Goal: Find specific page/section: Find specific page/section

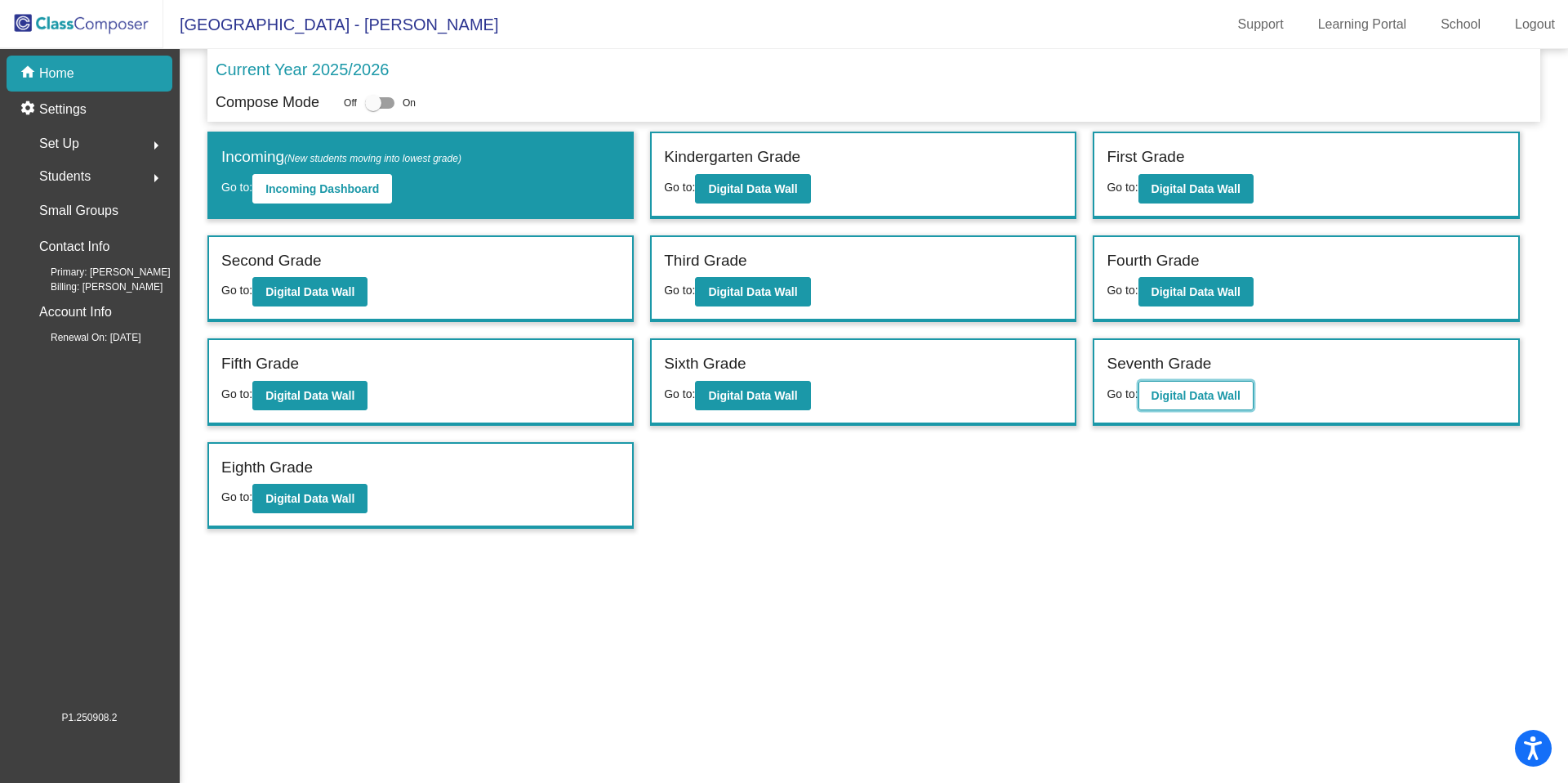
click at [1200, 390] on b "Digital Data Wall" at bounding box center [1197, 395] width 89 height 13
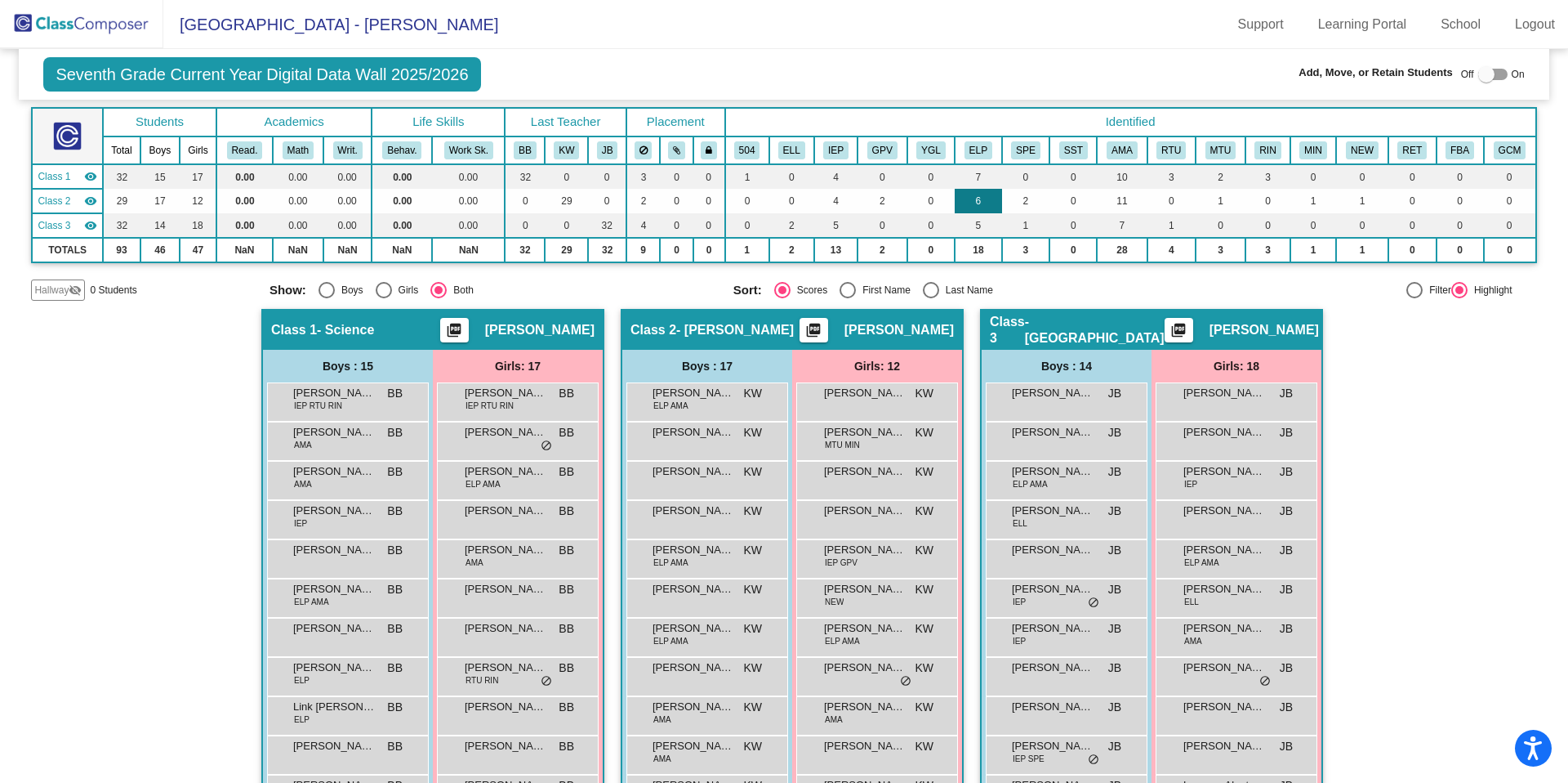
scroll to position [27, 0]
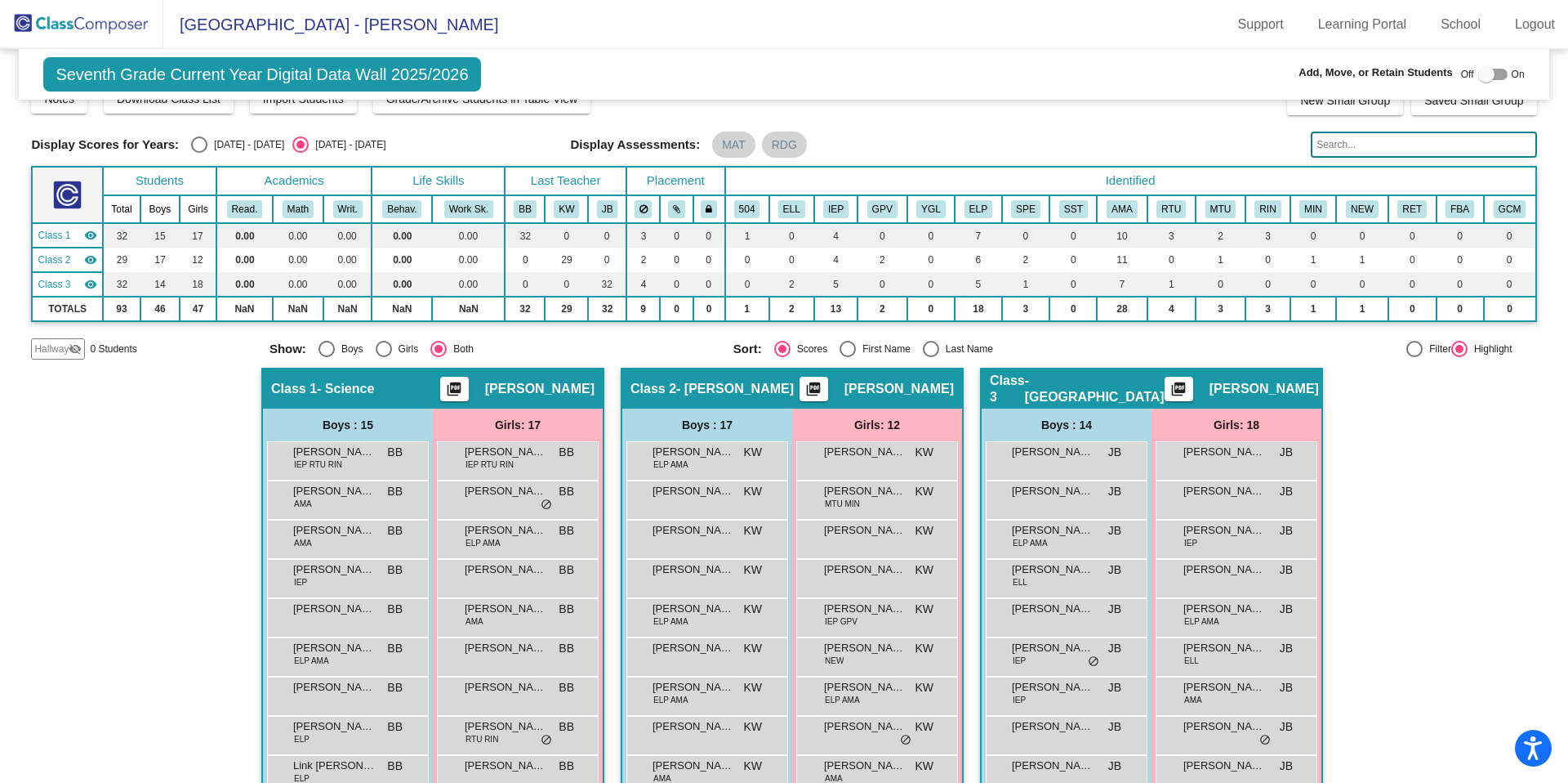
click at [843, 347] on div "Select an option" at bounding box center [847, 348] width 17 height 17
click at [847, 357] on input "First Name" at bounding box center [847, 357] width 1 height 1
radio input "true"
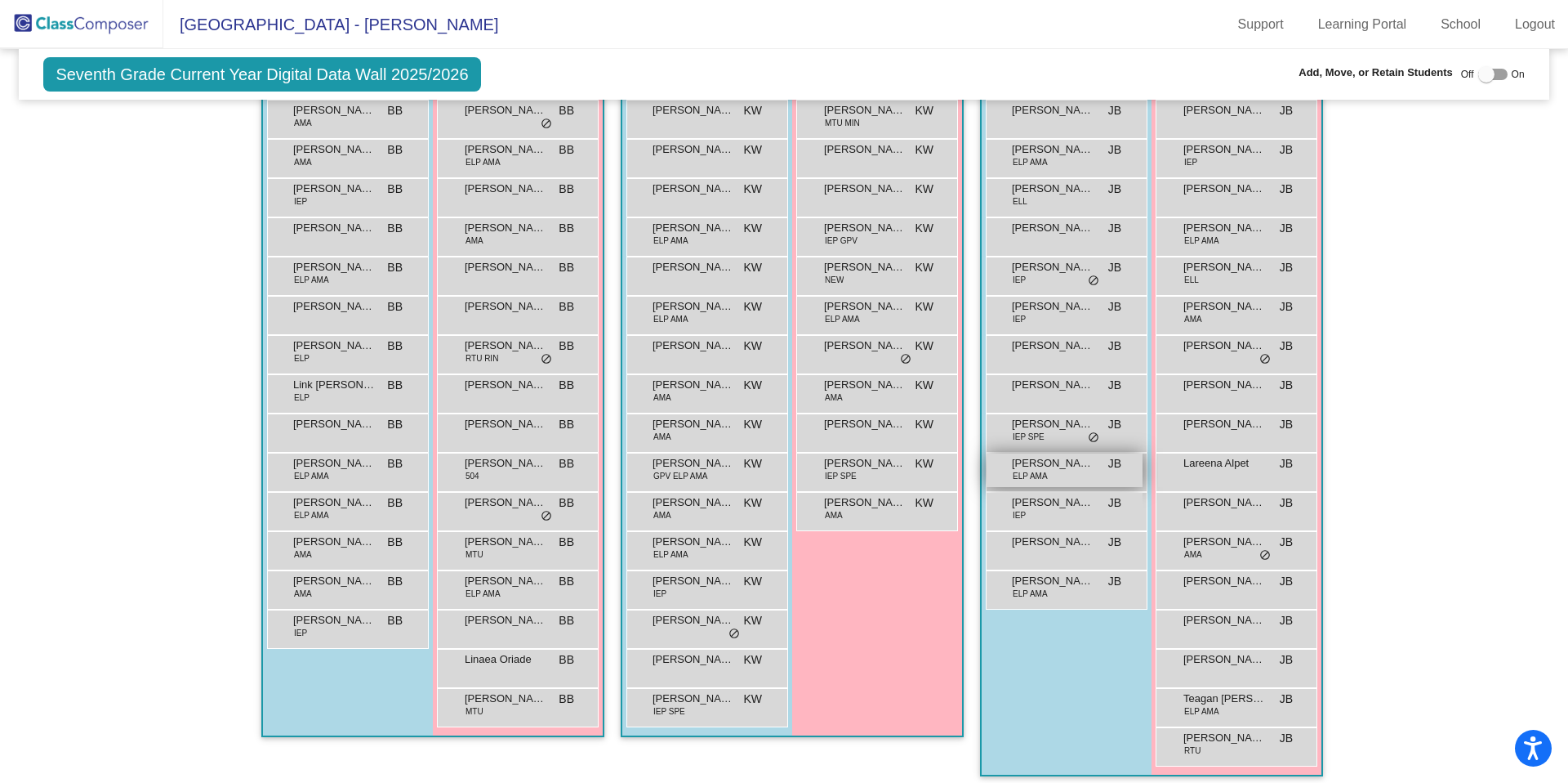
scroll to position [418, 0]
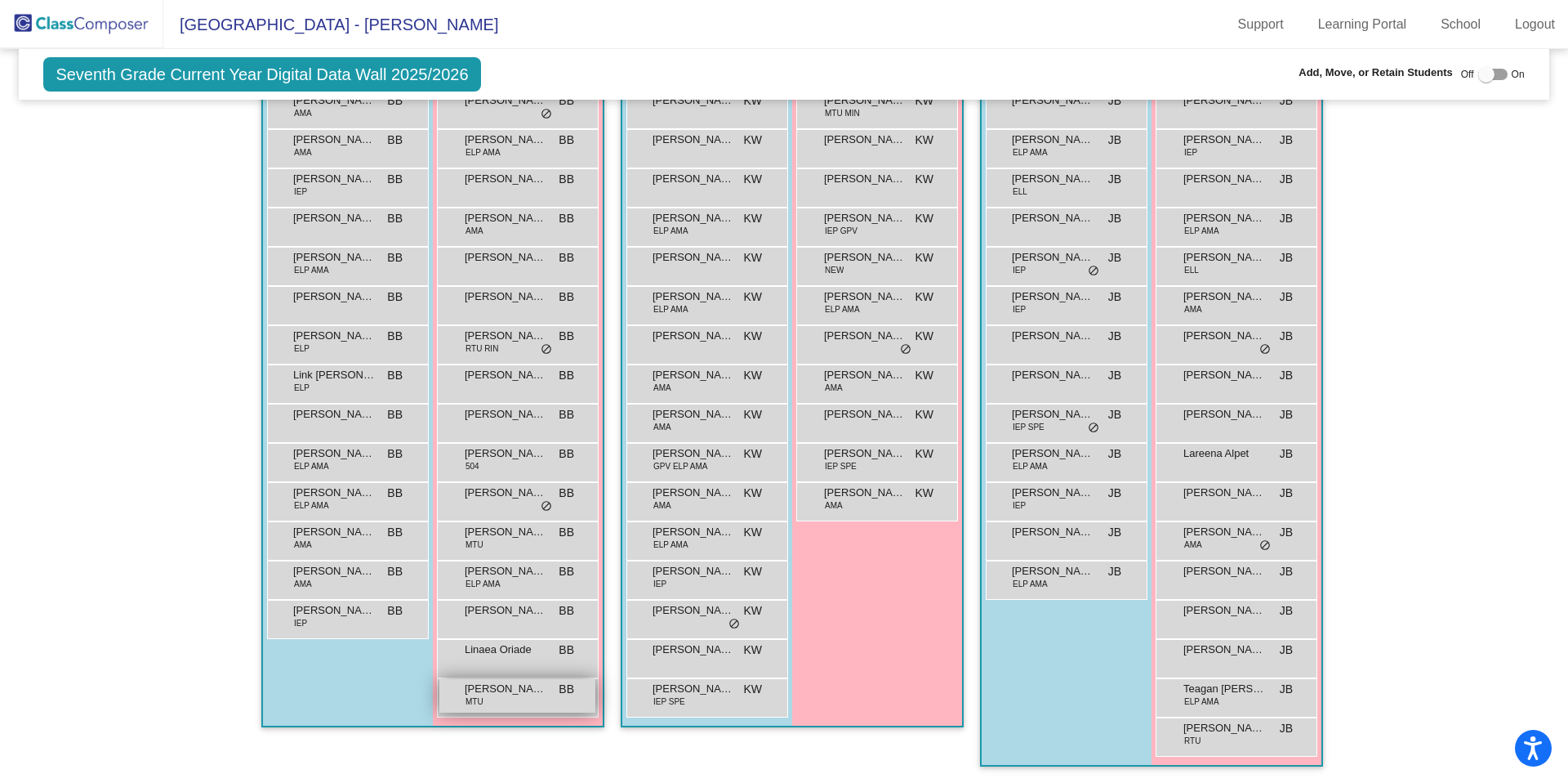
click at [492, 688] on span "[PERSON_NAME]" at bounding box center [506, 688] width 82 height 17
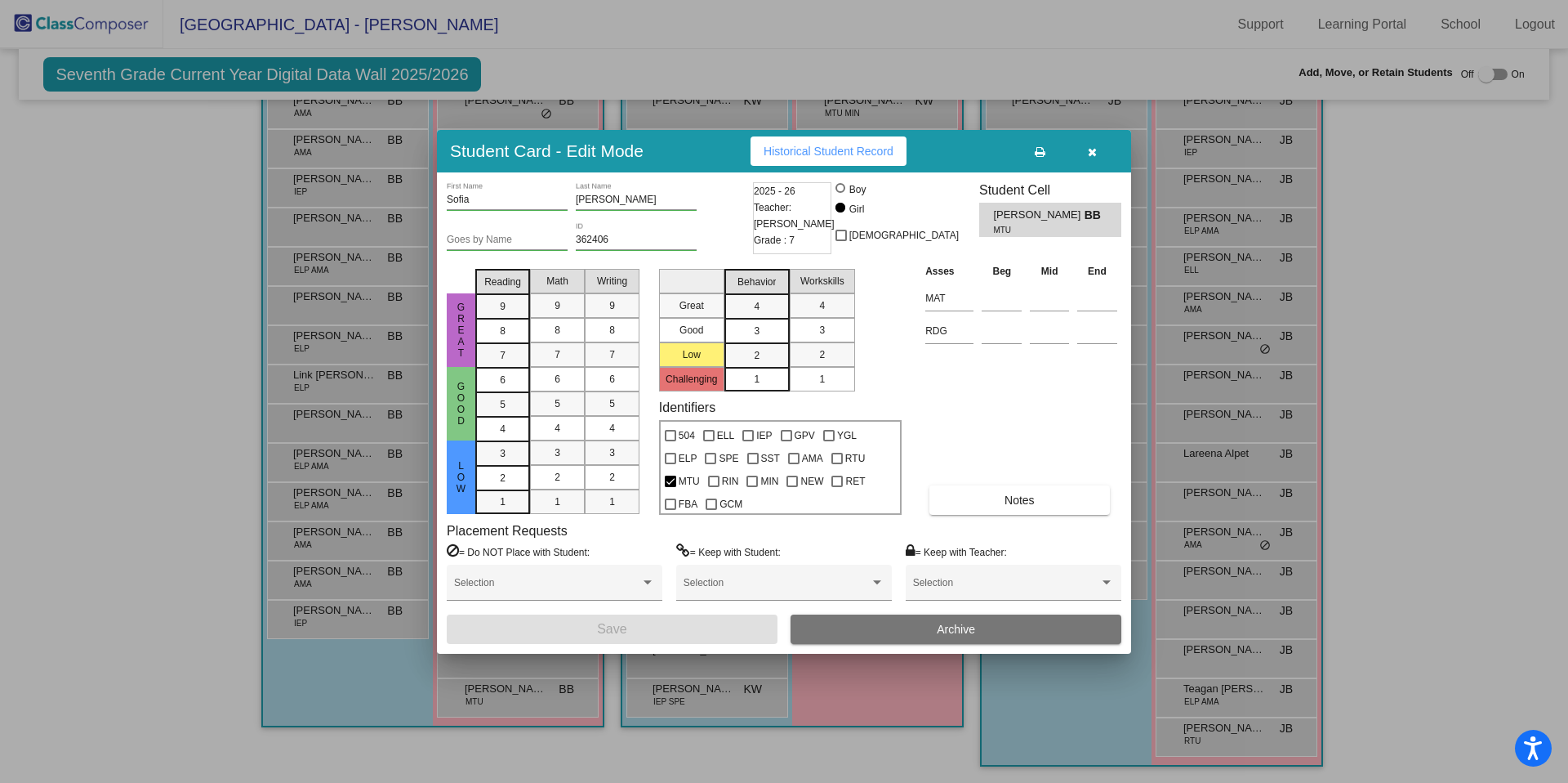
click at [1093, 150] on icon "button" at bounding box center [1092, 152] width 9 height 12
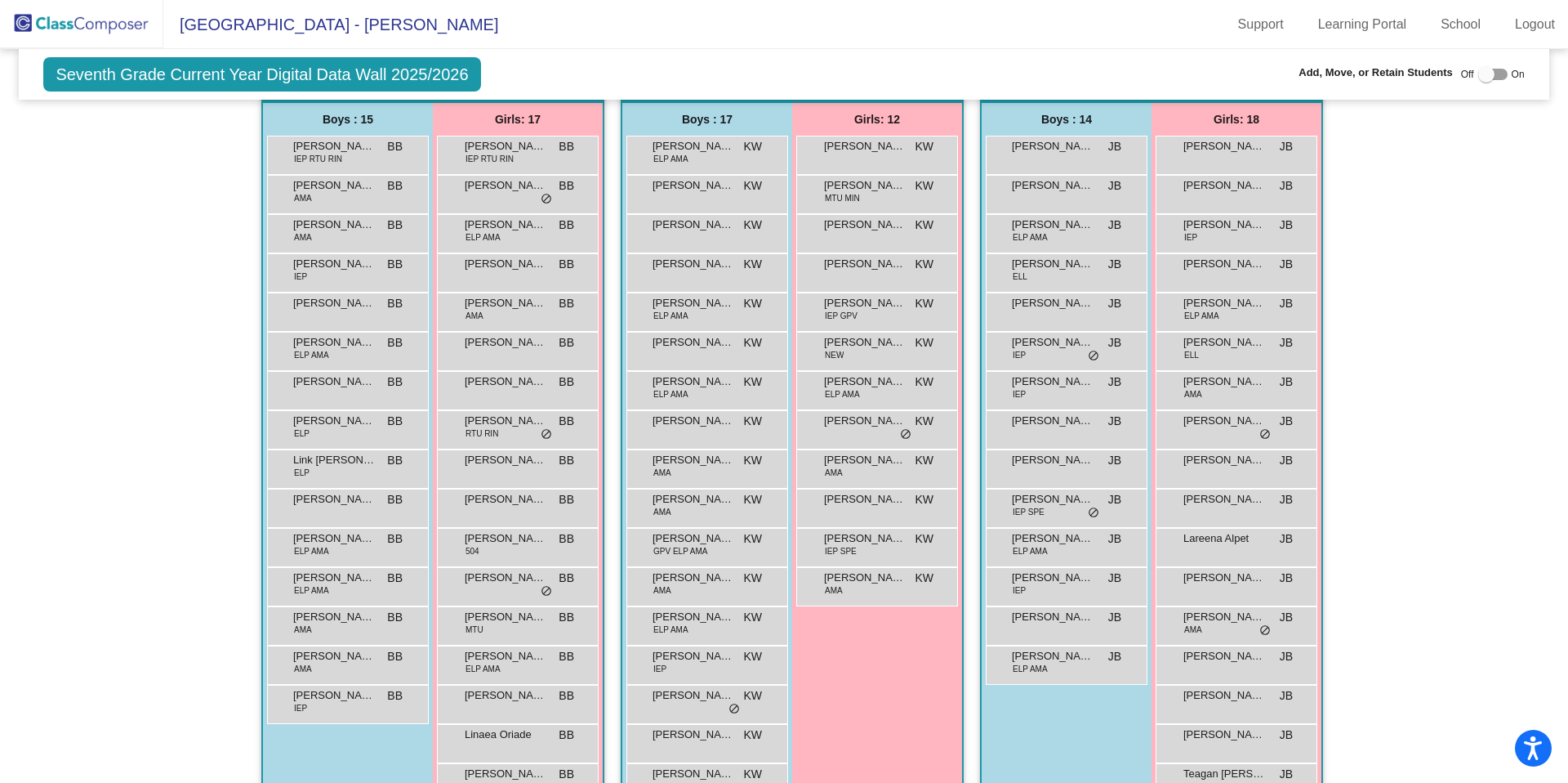
scroll to position [0, 0]
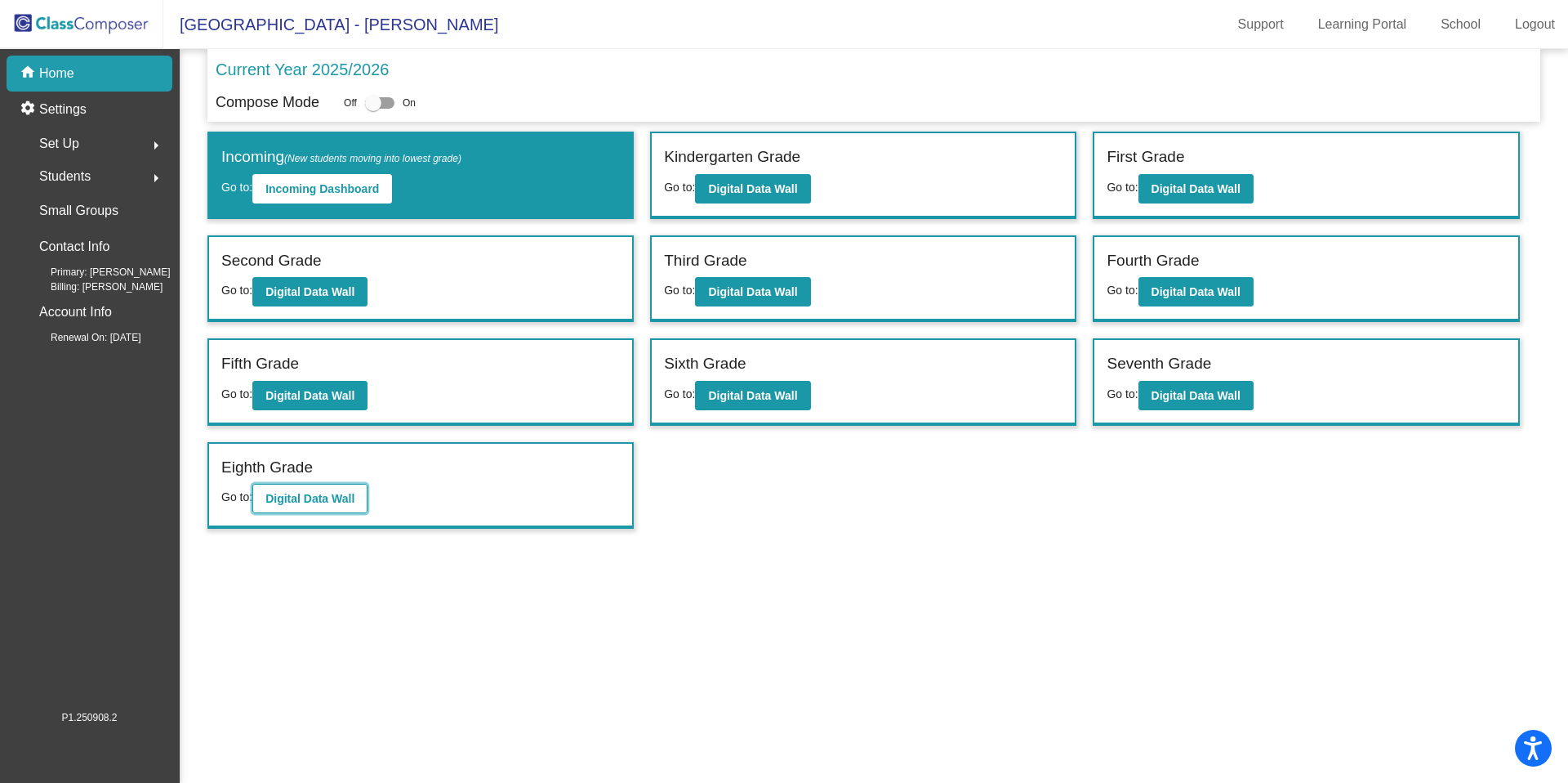
click at [306, 495] on b "Digital Data Wall" at bounding box center [310, 498] width 89 height 13
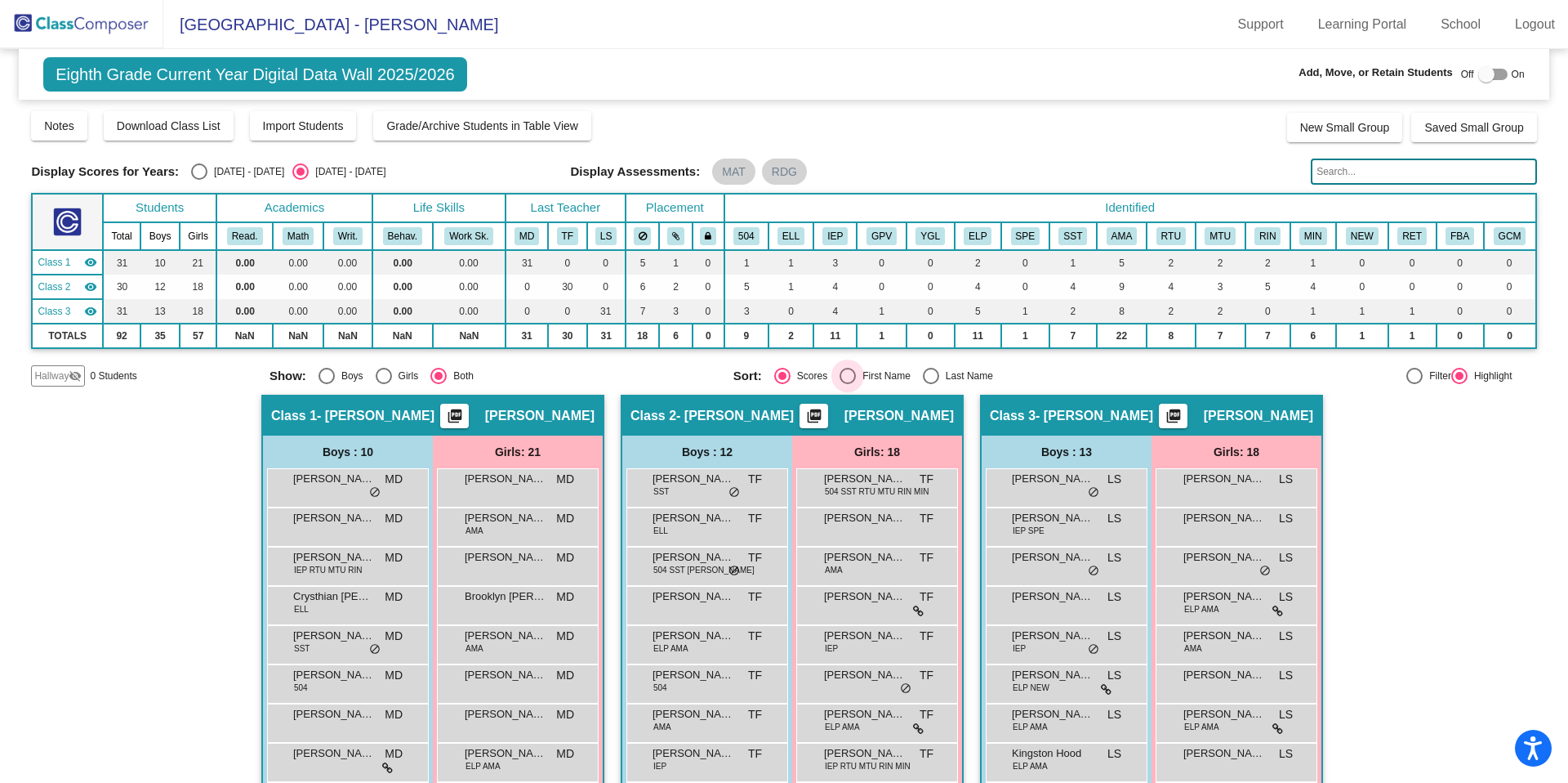
click at [847, 381] on div "Select an option" at bounding box center [847, 375] width 17 height 17
click at [847, 384] on input "First Name" at bounding box center [847, 384] width 1 height 1
radio input "true"
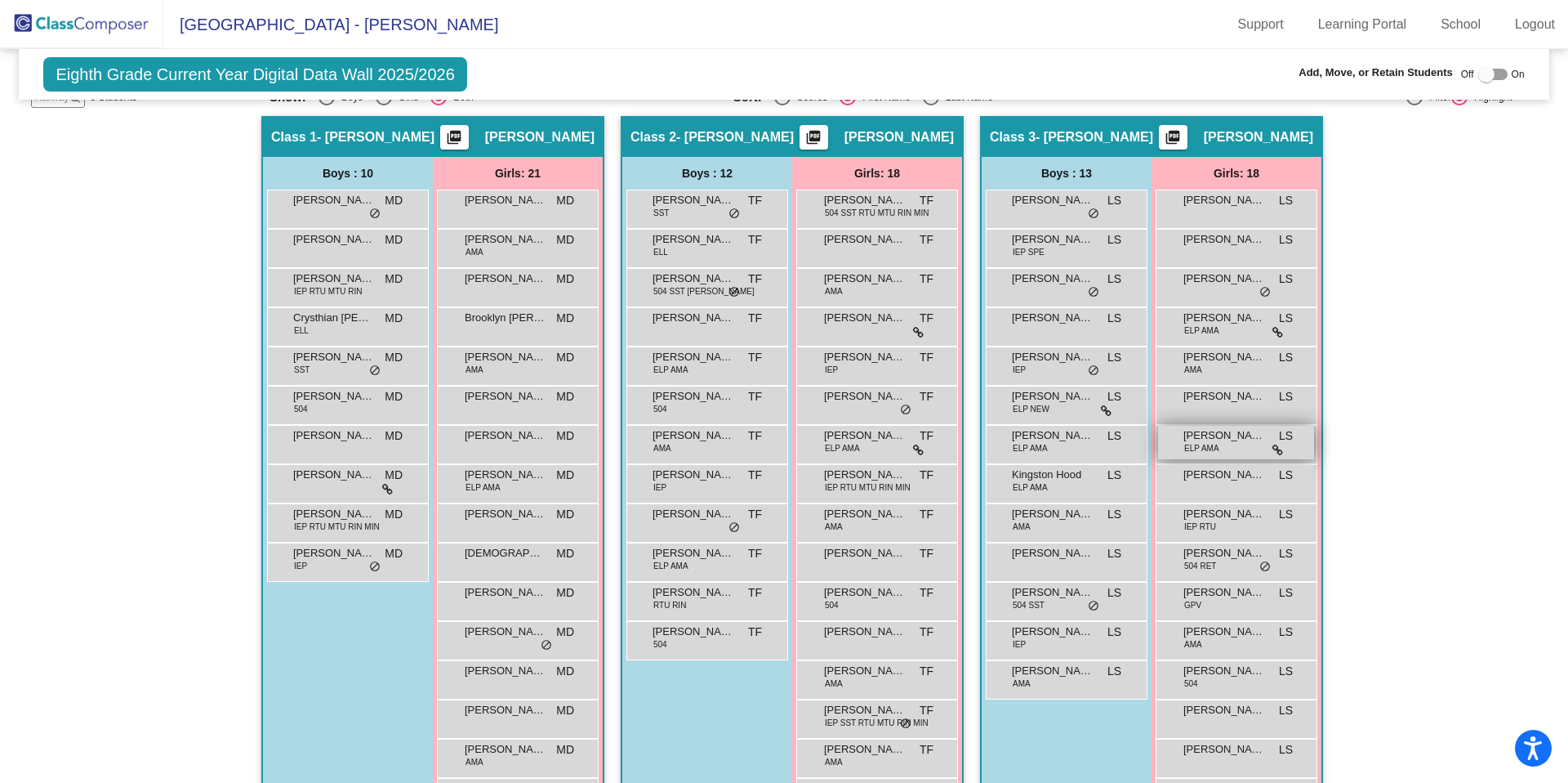
scroll to position [278, 0]
